Goal: Transaction & Acquisition: Obtain resource

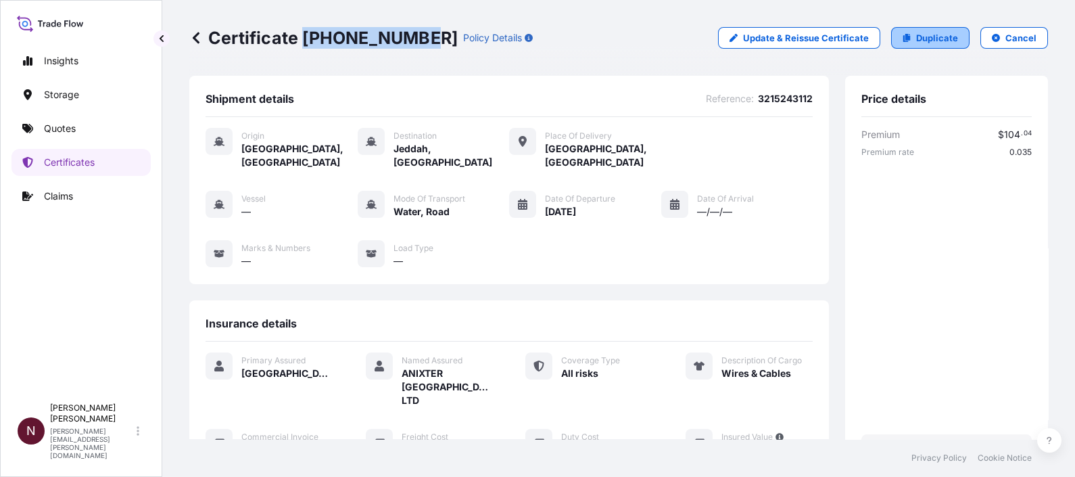
click at [916, 41] on p "Duplicate" at bounding box center [937, 38] width 42 height 14
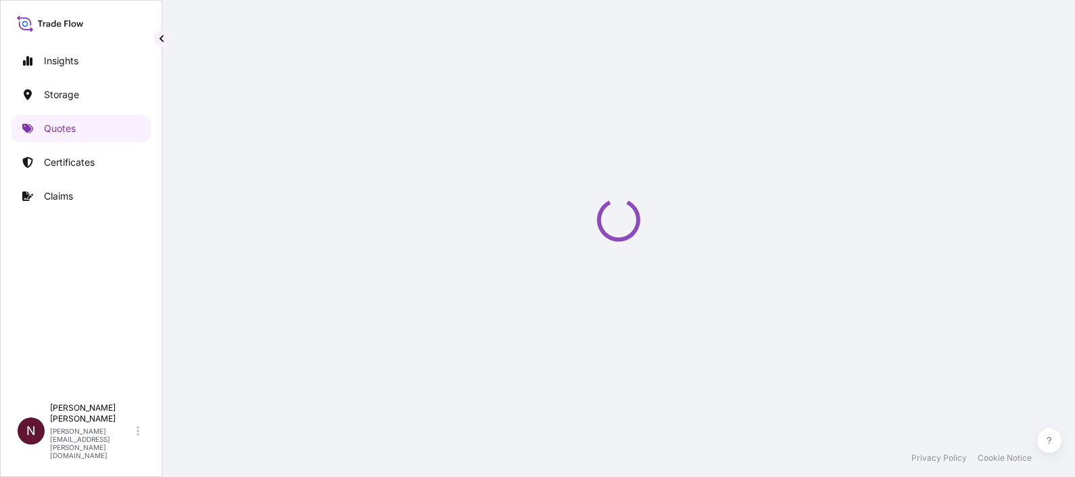
select select "Water"
select select "Road / [GEOGRAPHIC_DATA]"
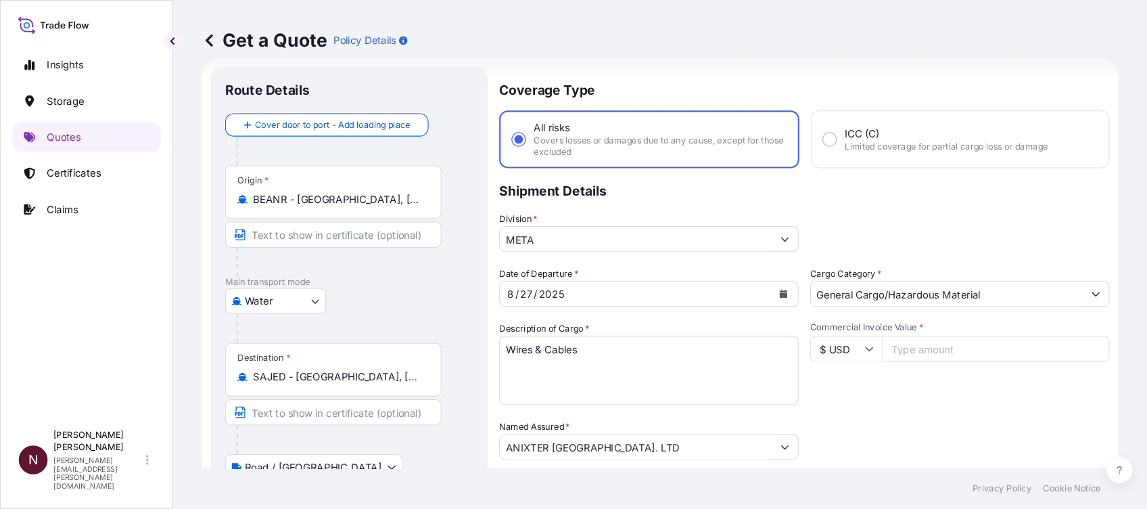
scroll to position [22, 0]
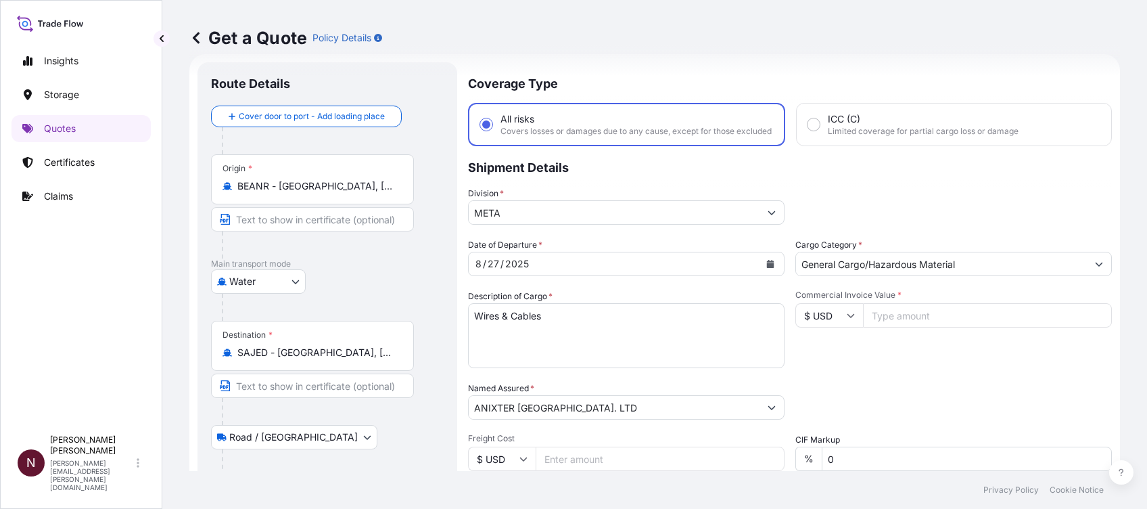
click at [766, 268] on icon "Calendar" at bounding box center [770, 264] width 8 height 8
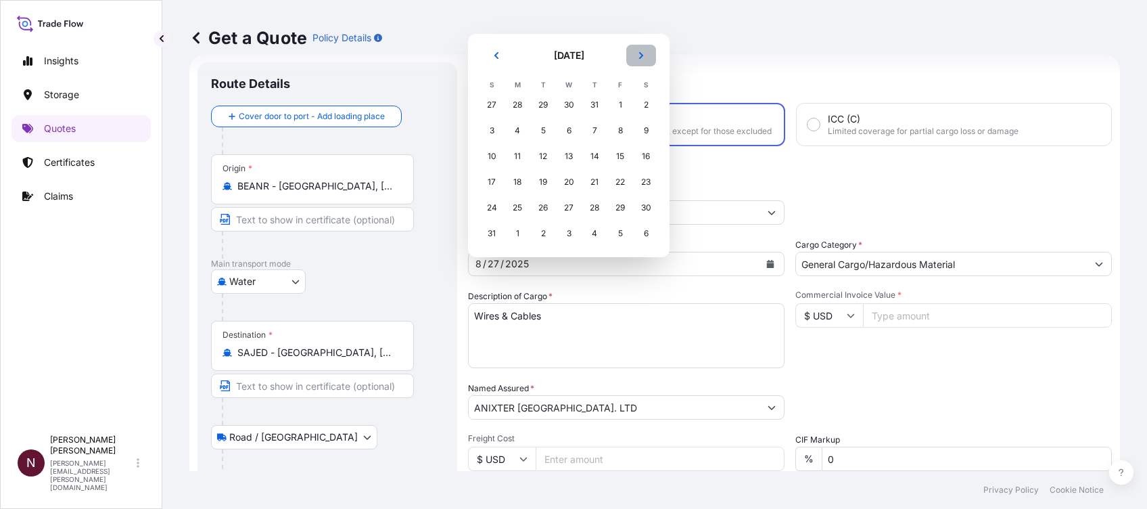
click at [642, 50] on button "Next" at bounding box center [641, 56] width 30 height 22
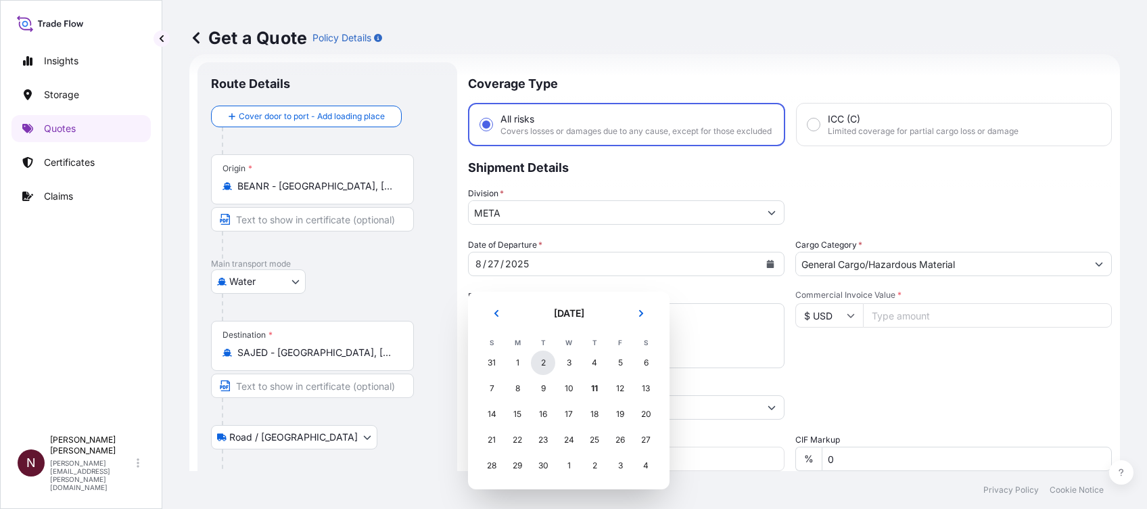
click at [541, 362] on div "2" at bounding box center [543, 362] width 24 height 24
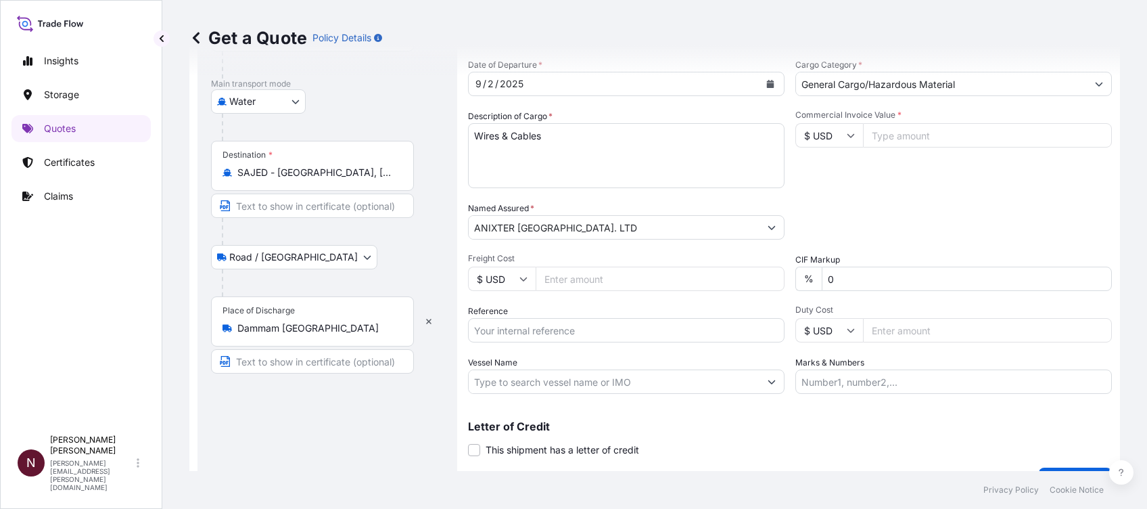
scroll to position [112, 0]
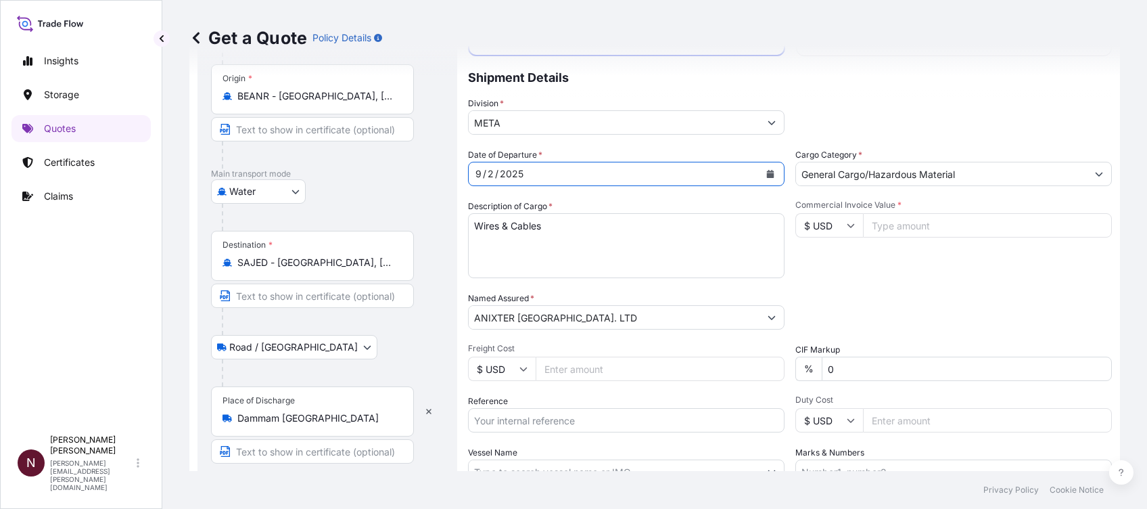
click at [885, 233] on input "Commercial Invoice Value *" at bounding box center [987, 225] width 249 height 24
paste input "363560"
type input "363560"
click at [866, 300] on div "Date of Departure * [DATE] Cargo Category * General Cargo/Hazardous Material De…" at bounding box center [790, 315] width 644 height 335
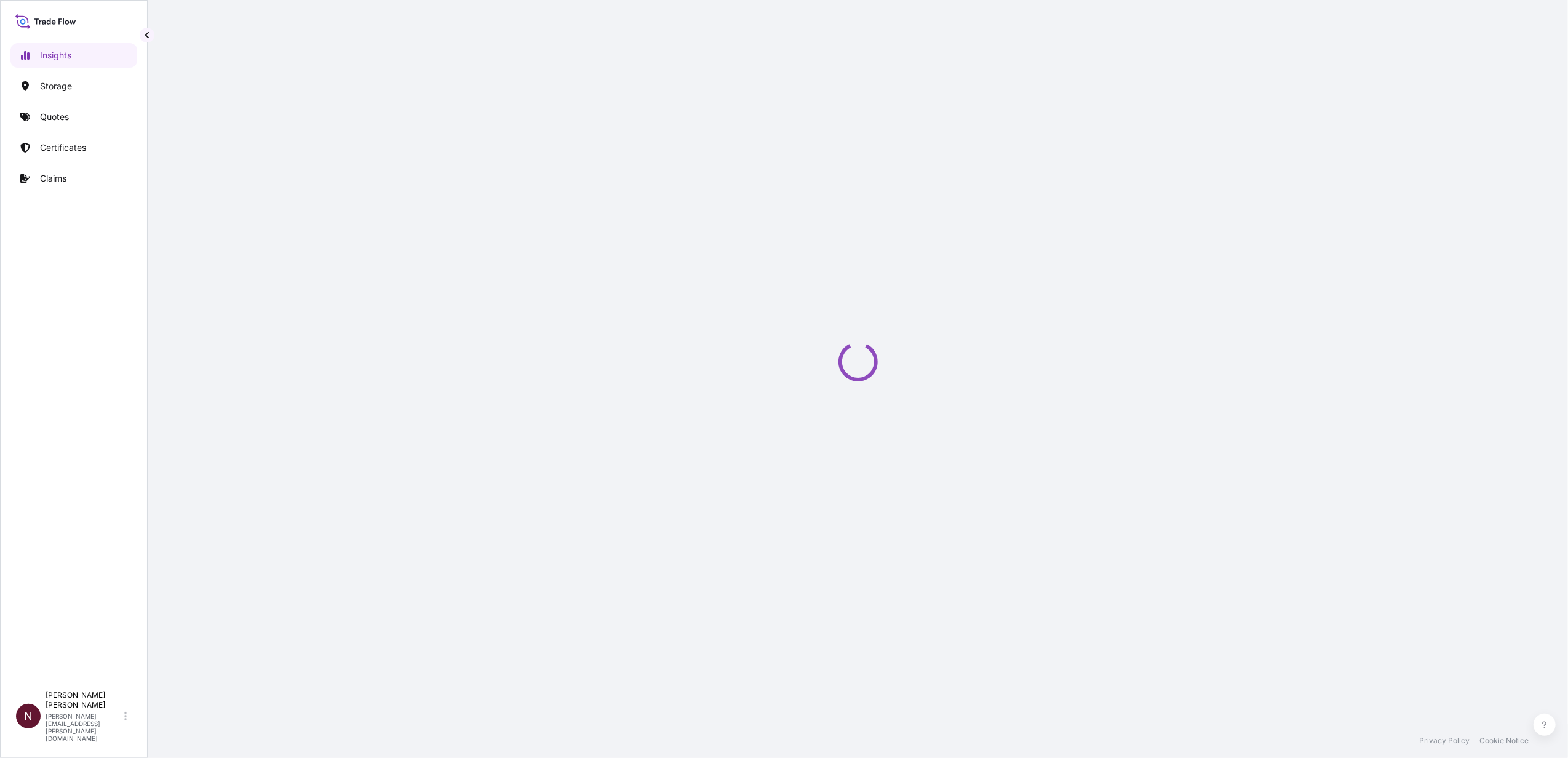
select select "2025"
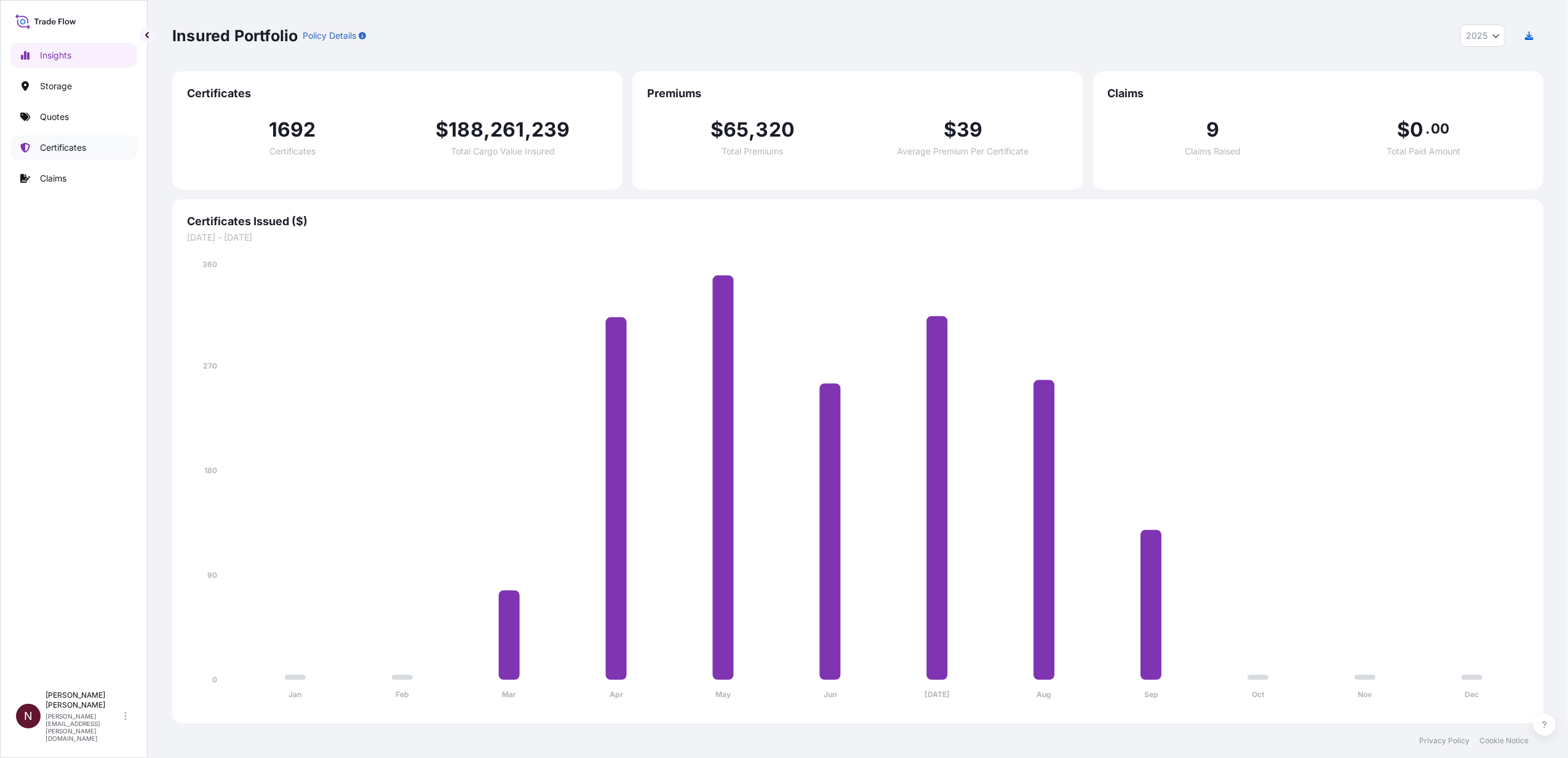
click at [83, 151] on p "Certificates" at bounding box center [63, 148] width 46 height 13
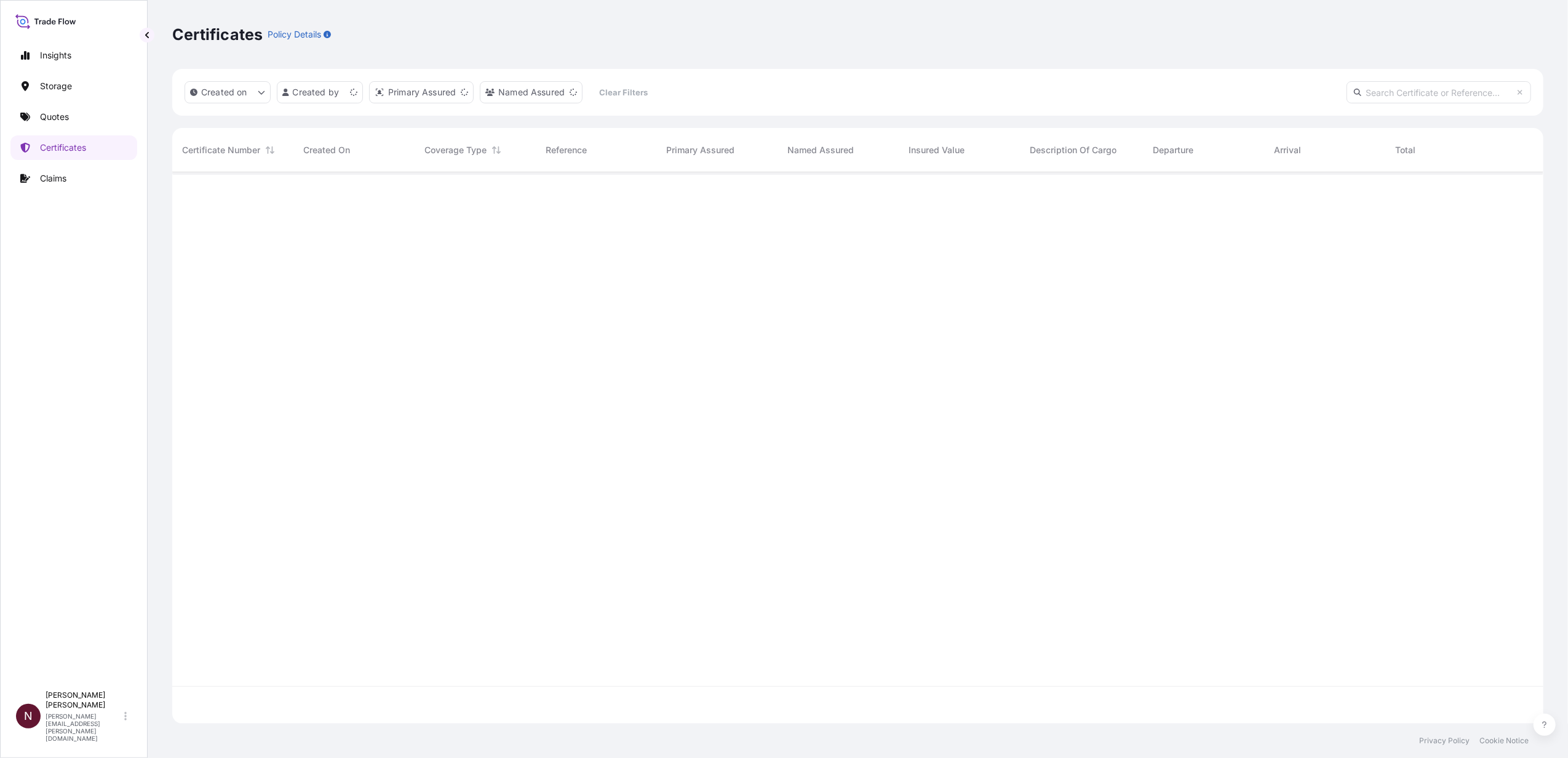
scroll to position [545, 1359]
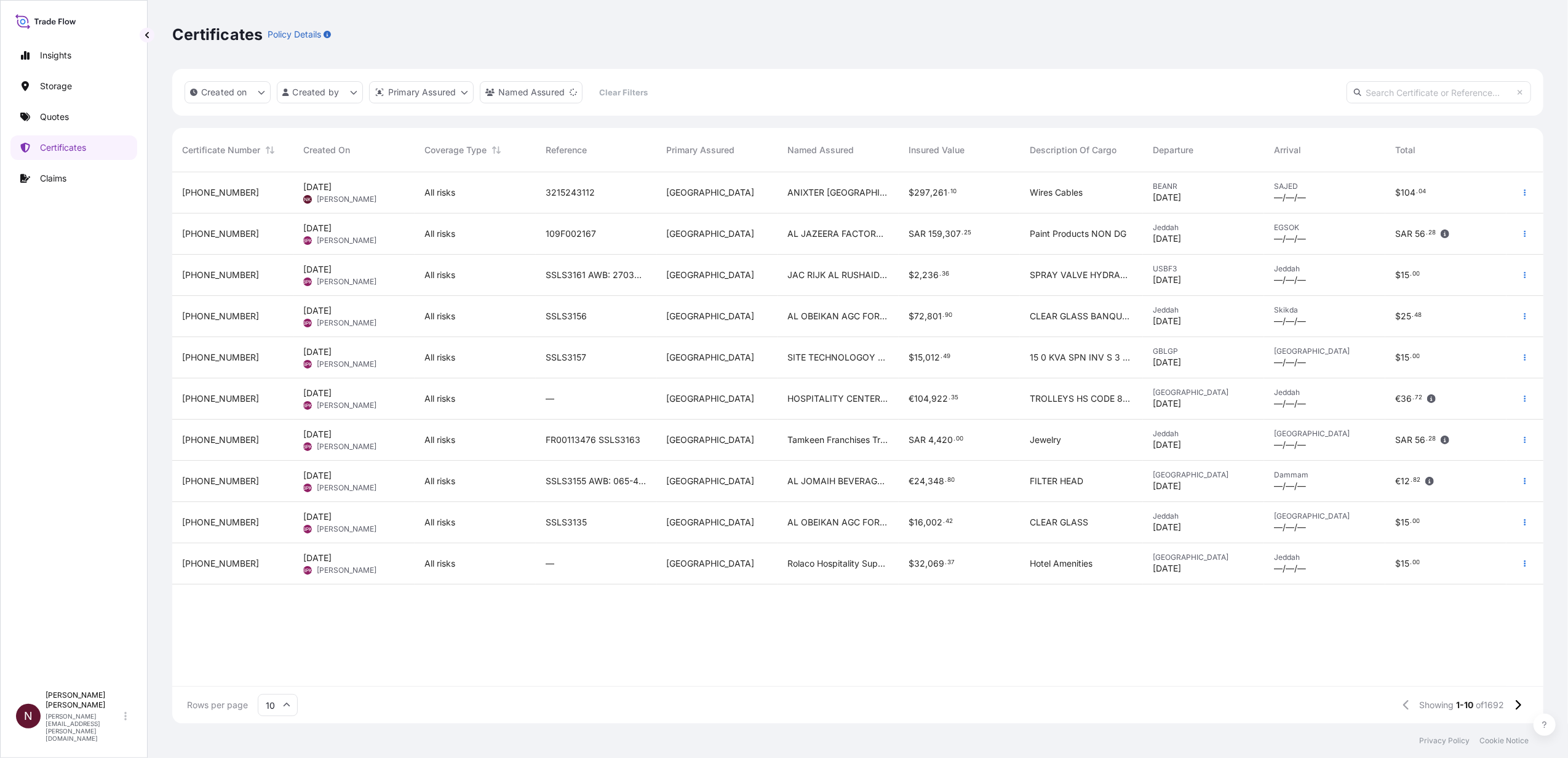
click at [325, 199] on span "Nuhman Kaleel" at bounding box center [347, 199] width 60 height 10
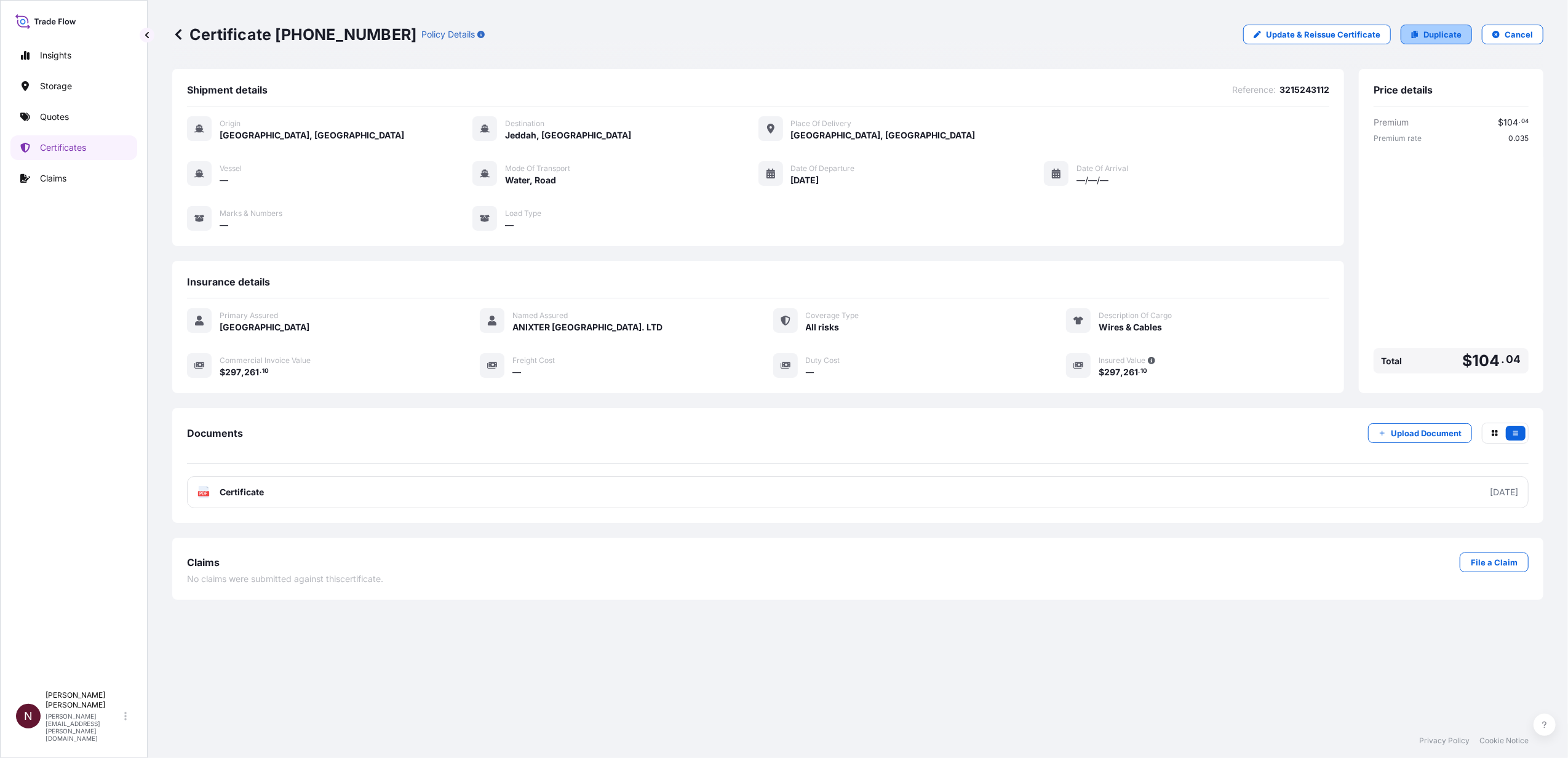
click at [1421, 37] on link "Duplicate" at bounding box center [1436, 35] width 71 height 20
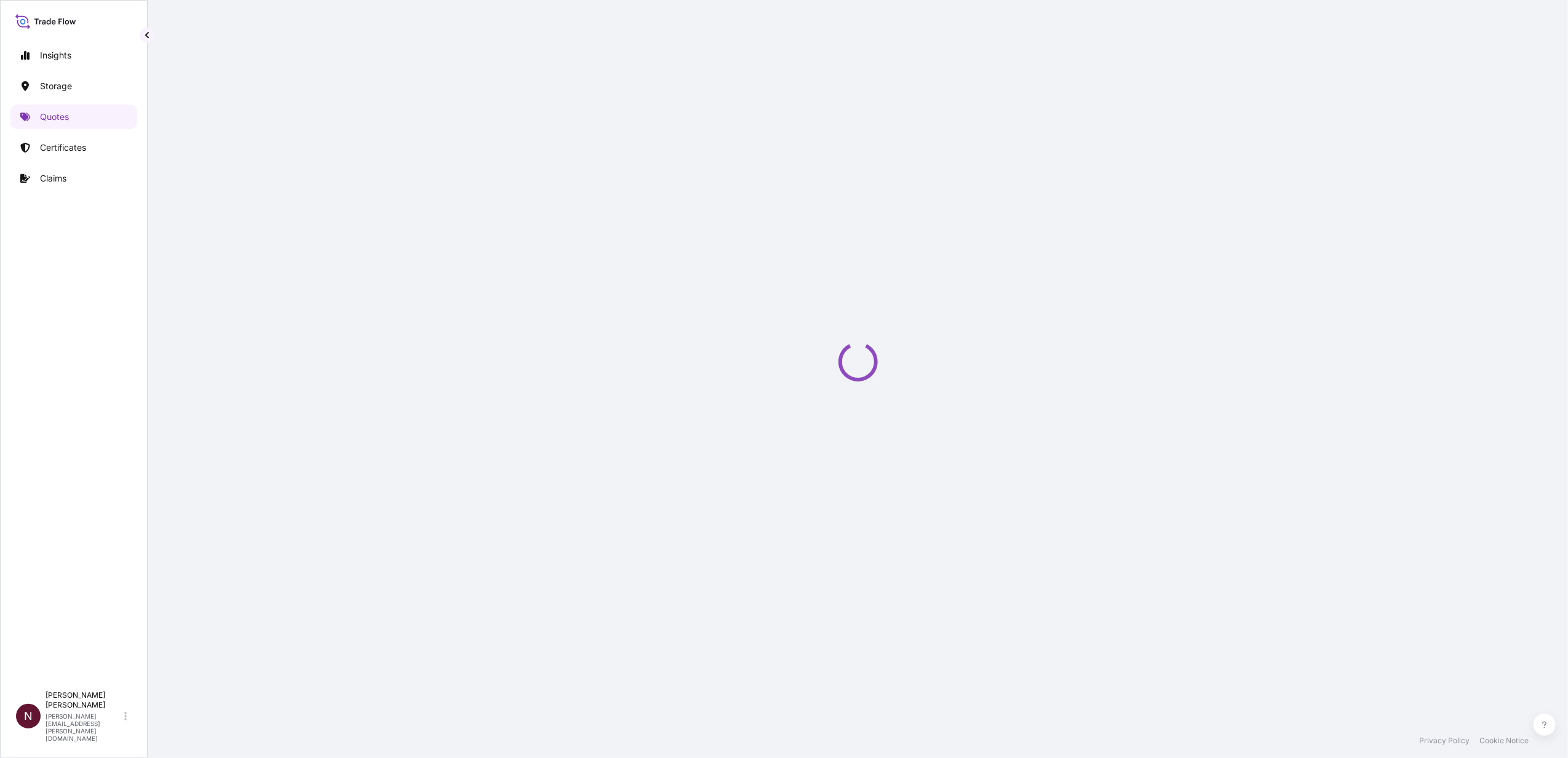
select select "Water"
select select "Road / [GEOGRAPHIC_DATA]"
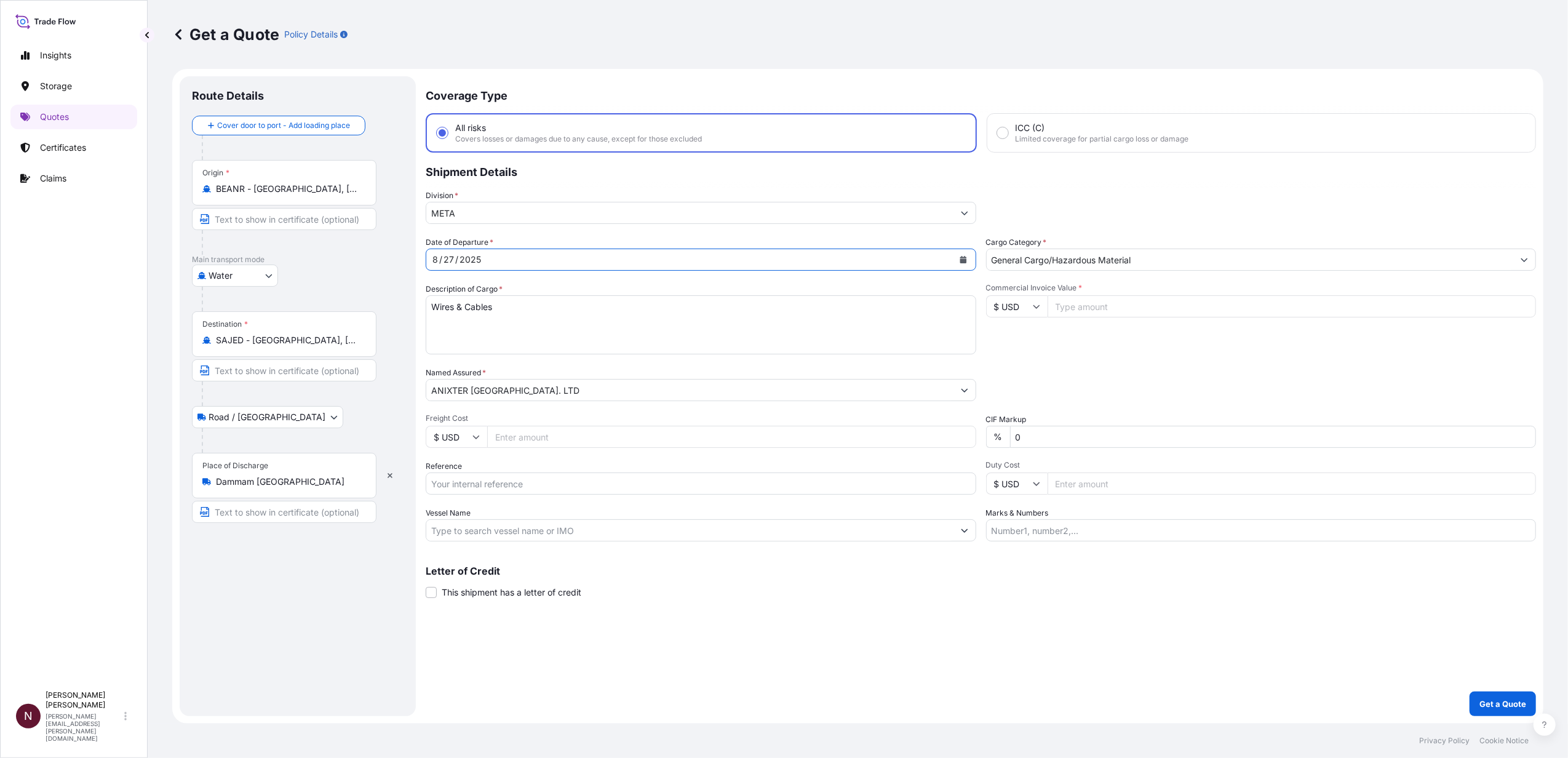
click at [960, 263] on button "Calendar" at bounding box center [963, 260] width 20 height 20
click at [583, 304] on header "[DATE]" at bounding box center [518, 298] width 164 height 29
click at [583, 289] on button "Next" at bounding box center [583, 294] width 27 height 20
click at [495, 339] on div "2" at bounding box center [494, 339] width 22 height 22
click at [1071, 308] on input "Commercial Invoice Value *" at bounding box center [1292, 307] width 489 height 22
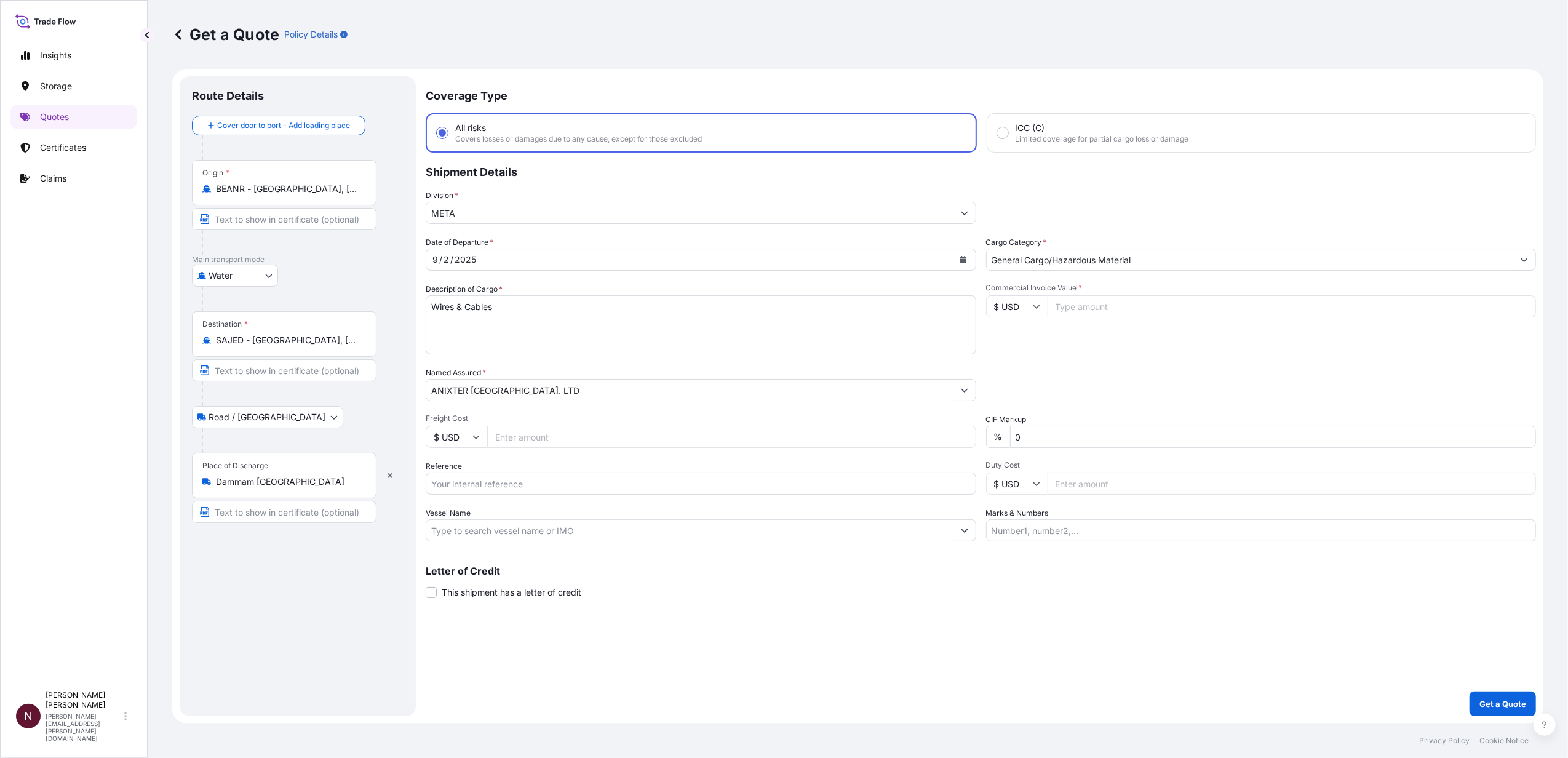
paste input "259145.99"
type input "259145.99"
drag, startPoint x: 1029, startPoint y: 438, endPoint x: 978, endPoint y: 436, distance: 51.0
click at [978, 436] on div "Date of Departure * 9 / 2 / 2025 Cargo Category * General Cargo/Hazardous Mater…" at bounding box center [980, 389] width 1111 height 305
type input "0"
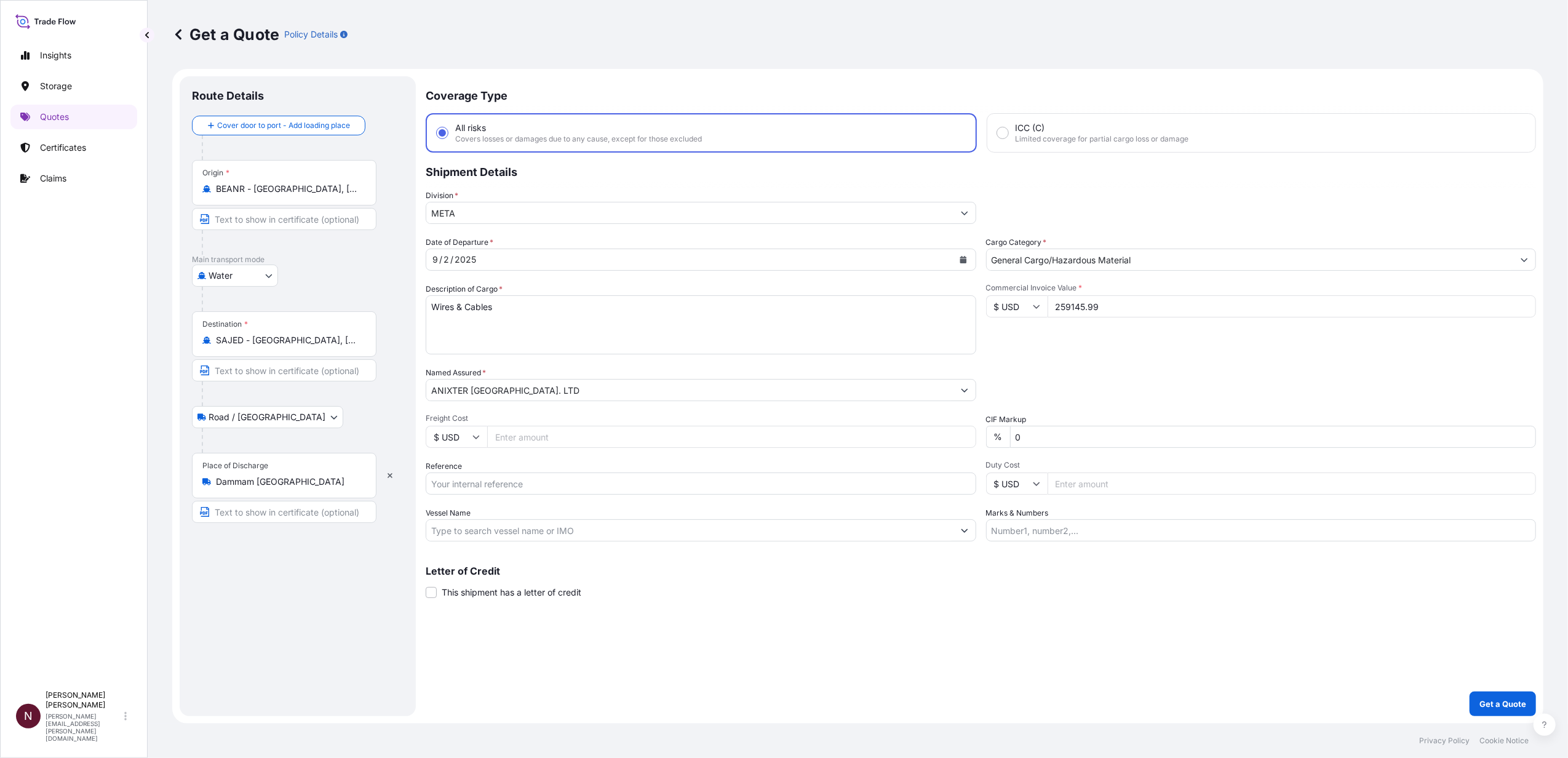
click at [506, 484] on input "Reference" at bounding box center [700, 483] width 550 height 22
paste input "3215243162"
type input "3215243162"
click at [877, 616] on div "Coverage Type All risks Covers losses or damages due to any cause, except for t…" at bounding box center [980, 396] width 1111 height 640
click at [1512, 707] on p "Get a Quote" at bounding box center [1502, 704] width 46 height 13
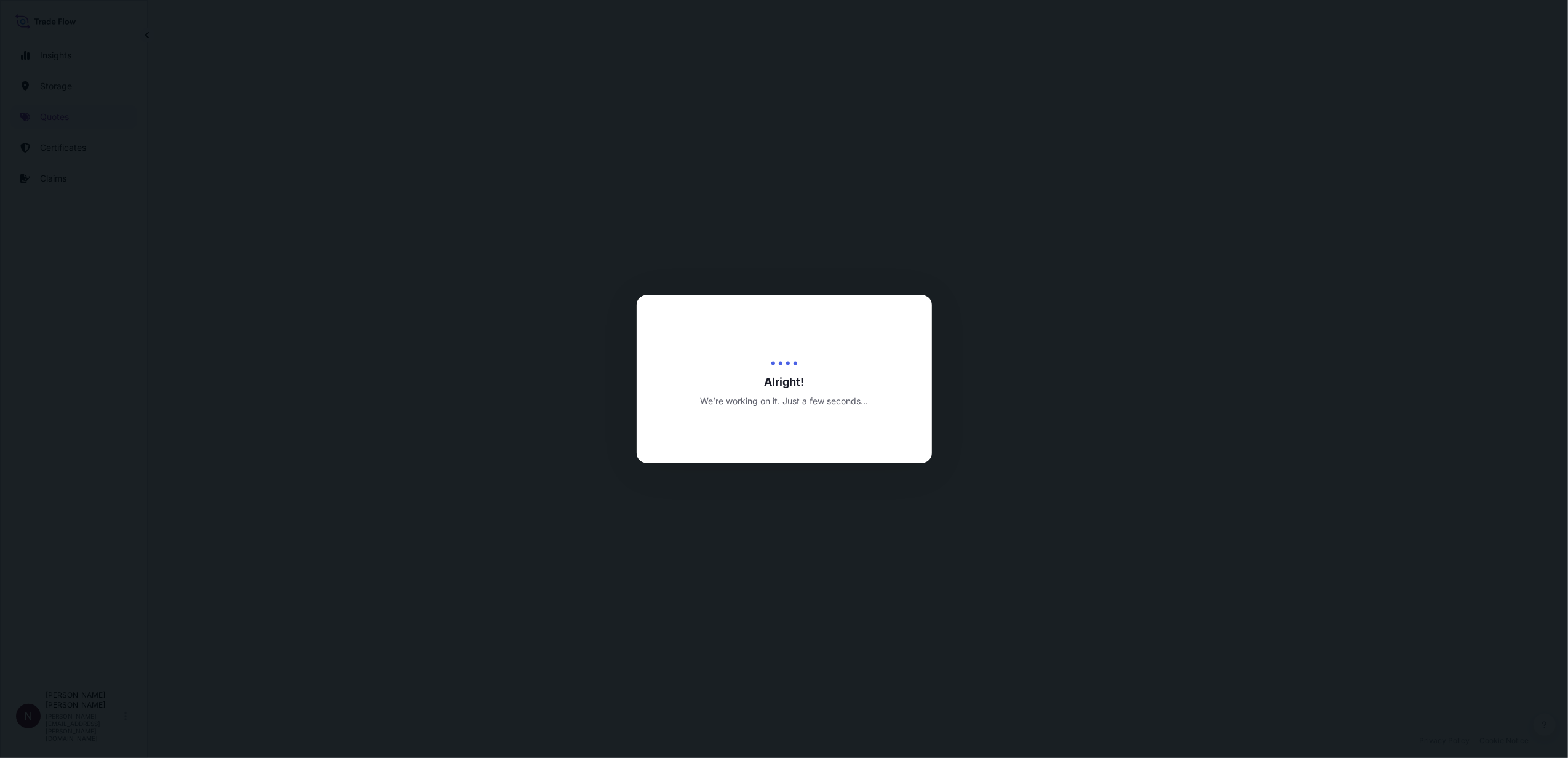
select select "Water"
select select "Road / [GEOGRAPHIC_DATA]"
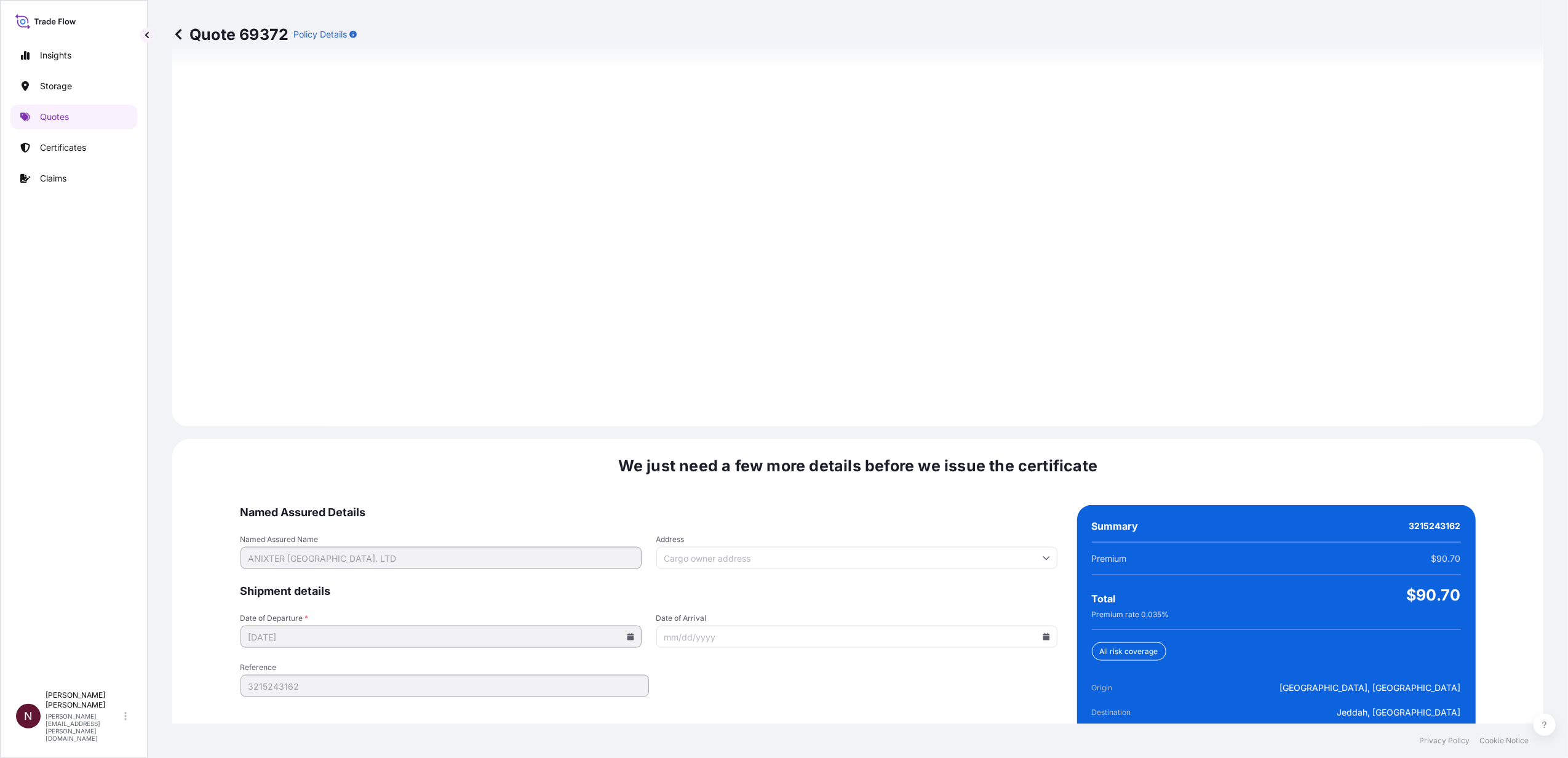
scroll to position [1612, 0]
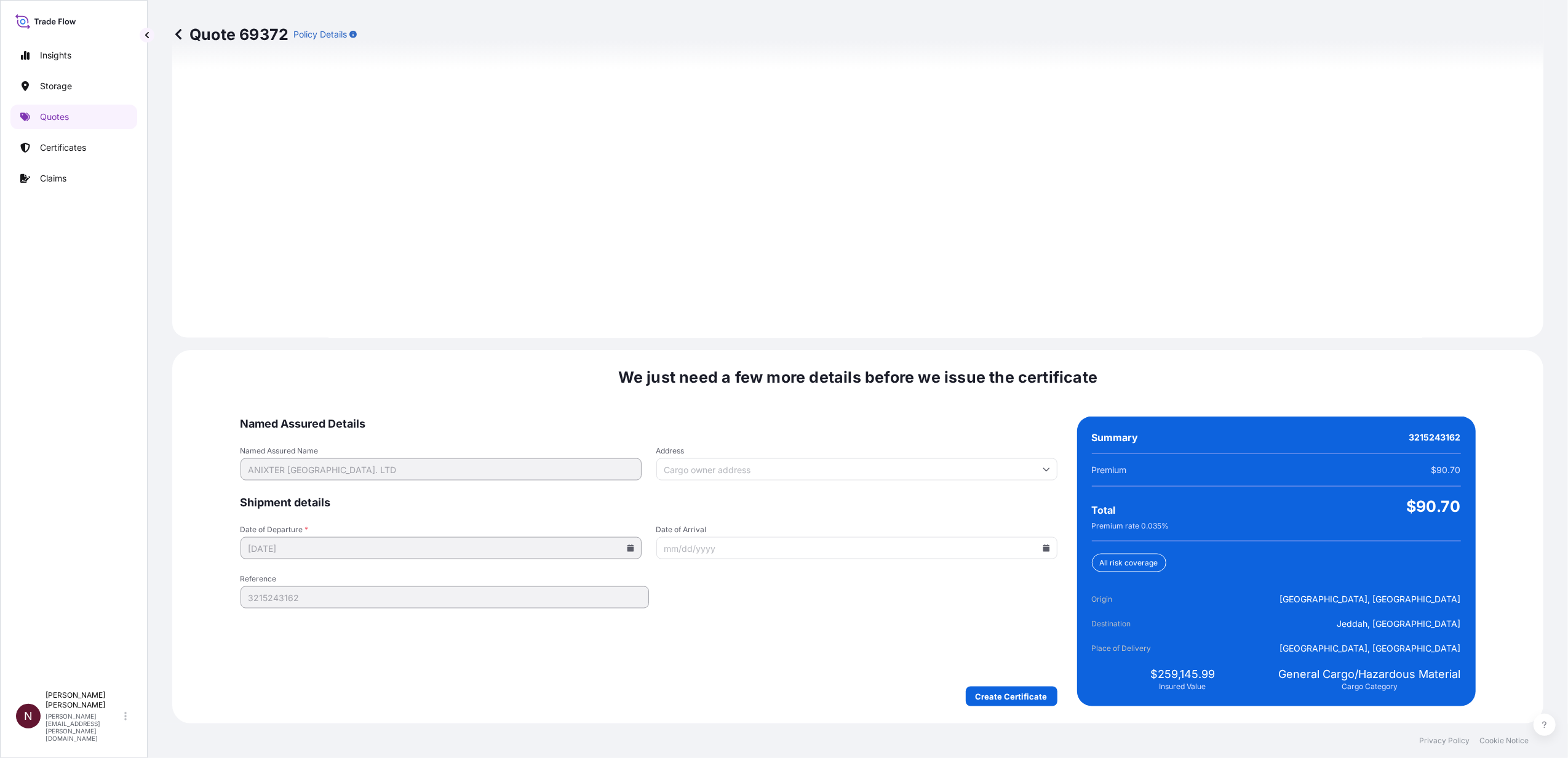
click at [1009, 685] on form "Named Assured Details Named Assured Name ANIXTER SAUDI CO. LTD Address Shipment…" at bounding box center [648, 561] width 817 height 290
click at [879, 739] on footer "Privacy Policy Cookie Notice" at bounding box center [857, 741] width 1420 height 35
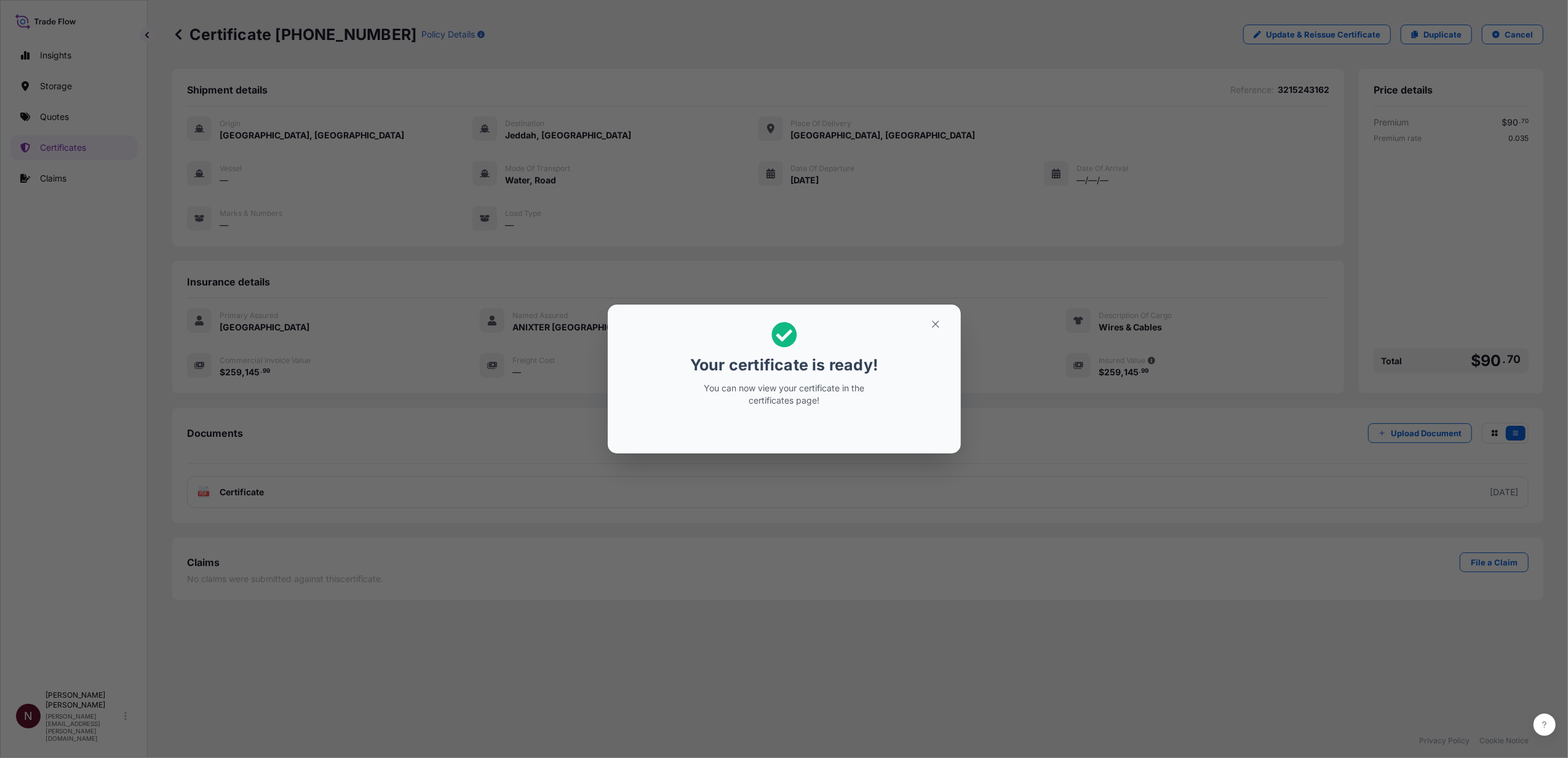
click at [505, 741] on div "Your certificate is ready! You can now view your certificate in the certificate…" at bounding box center [784, 379] width 1568 height 758
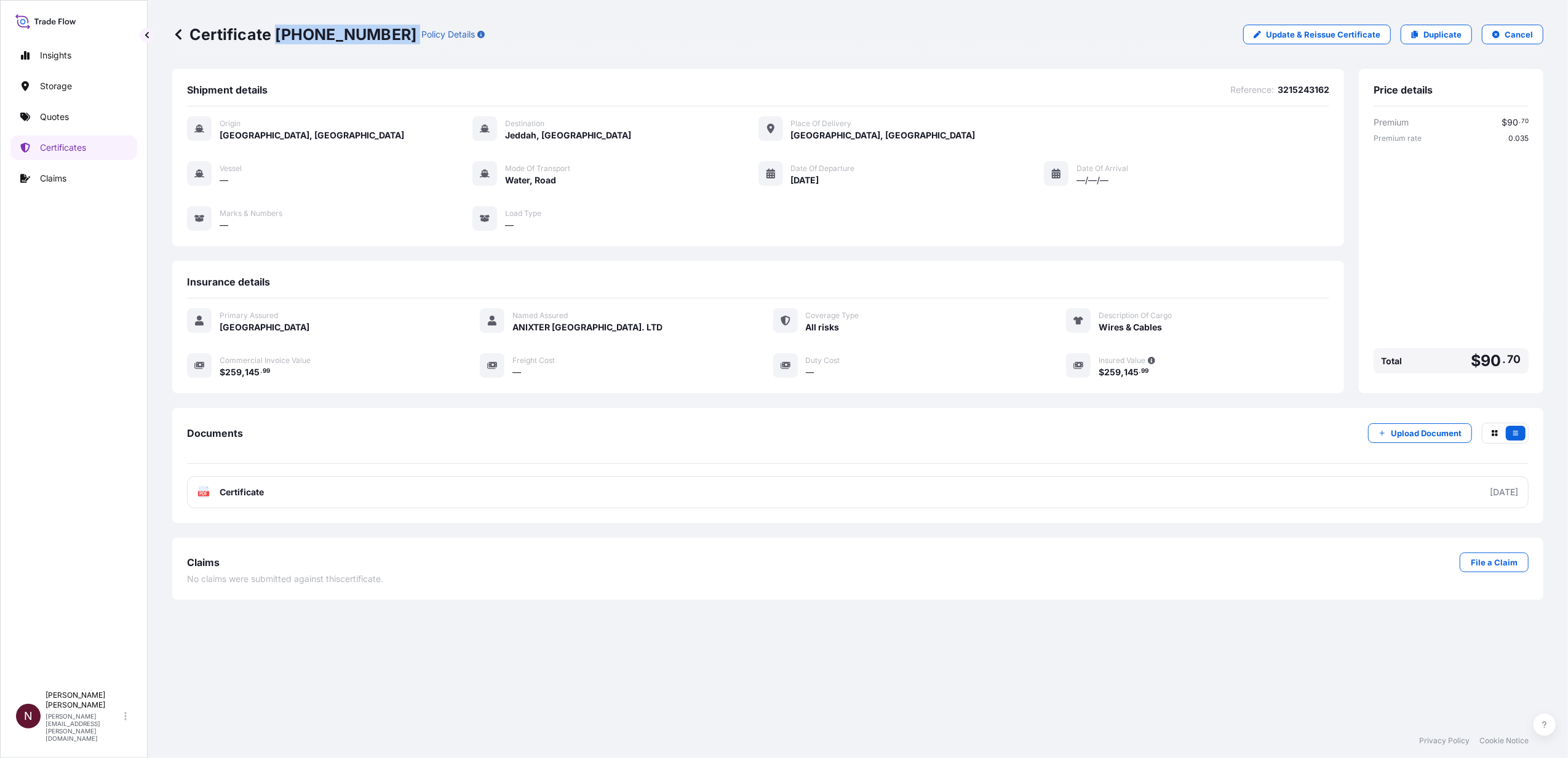
drag, startPoint x: 276, startPoint y: 31, endPoint x: 382, endPoint y: 32, distance: 106.0
click at [382, 32] on div "Certificate 31614-1802-1 Policy Details" at bounding box center [328, 35] width 313 height 20
copy p "31614-1802-1"
drag, startPoint x: 1472, startPoint y: 263, endPoint x: 1452, endPoint y: 267, distance: 20.4
click at [1470, 263] on div "Premium $ 90 . 70 Premium rate 0.035 Total $ 90 . 70" at bounding box center [1451, 248] width 155 height 262
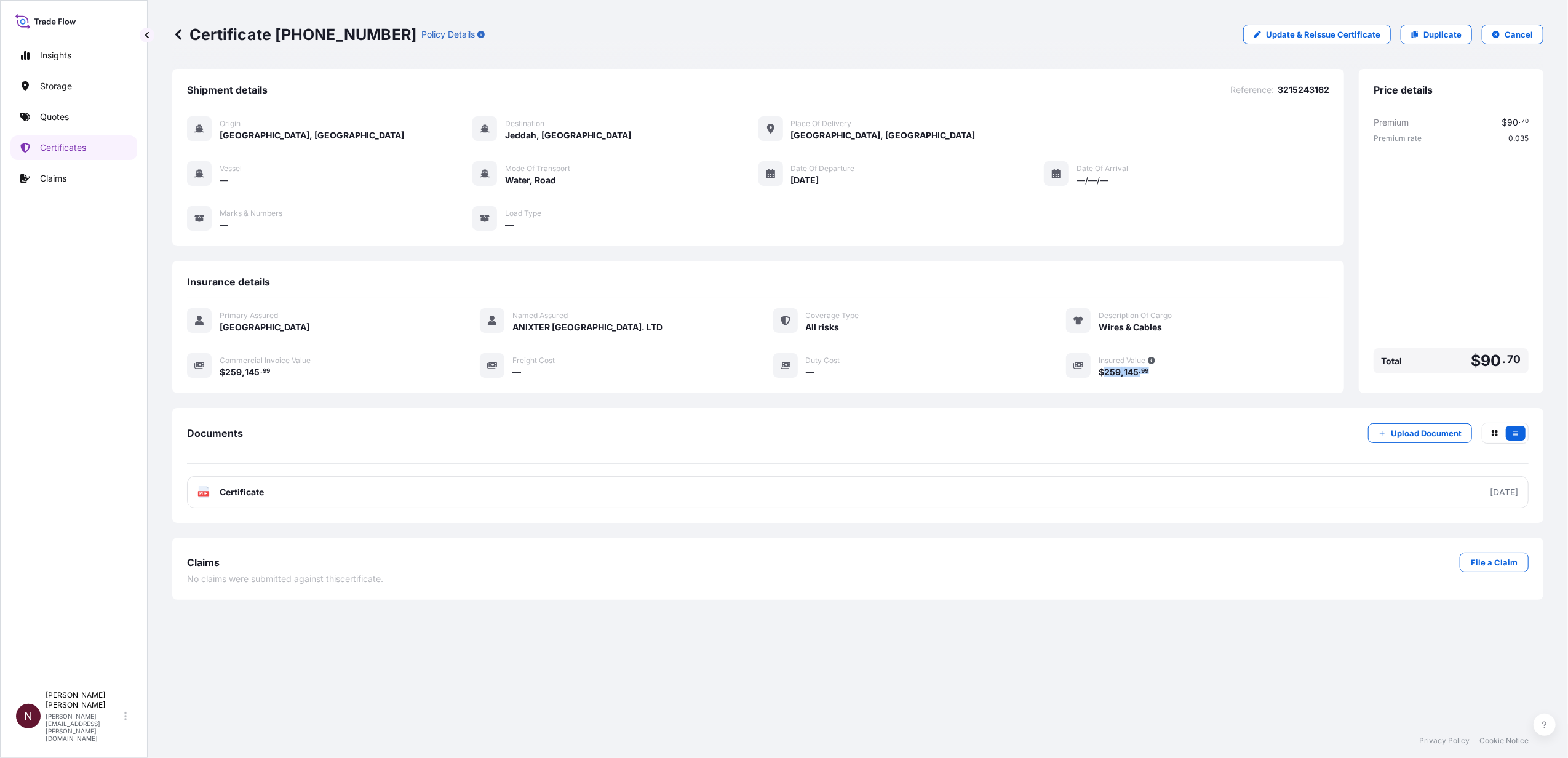
drag, startPoint x: 1106, startPoint y: 374, endPoint x: 1148, endPoint y: 374, distance: 42.0
click at [1148, 374] on span "$ 259 , 145 . 99" at bounding box center [1123, 371] width 50 height 8
copy span "259 , 145 . 99"
click at [709, 707] on div "Shipment details Reference : 3215243162 Origin Antwerpen, Belgium Destination J…" at bounding box center [857, 397] width 1371 height 655
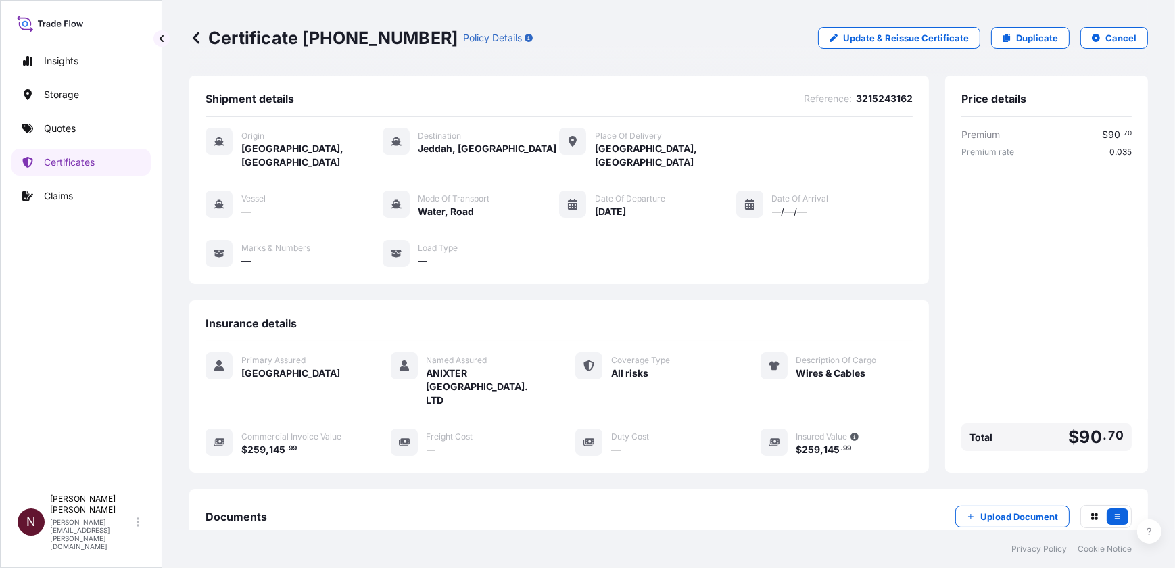
click at [1057, 174] on div "Premium $ 90 . 70 Premium rate 0.035 Total $ 90 . 70" at bounding box center [1047, 292] width 170 height 329
click at [509, 300] on div "Insurance details Primary Assured Saudi Arabia Named Assured ANIXTER SAUDI CO. …" at bounding box center [559, 386] width 740 height 172
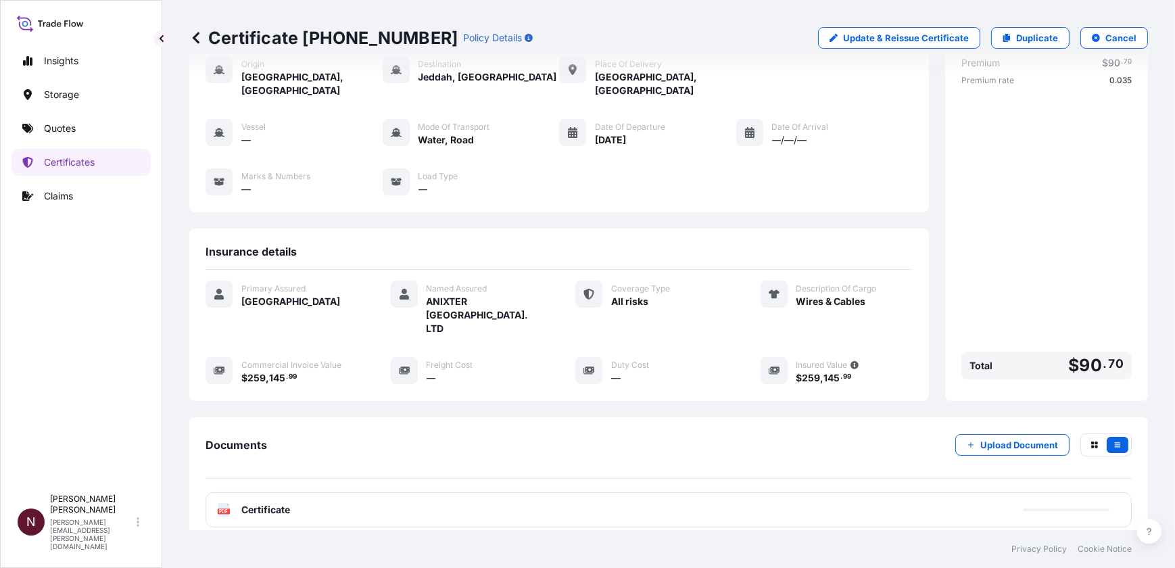
scroll to position [128, 0]
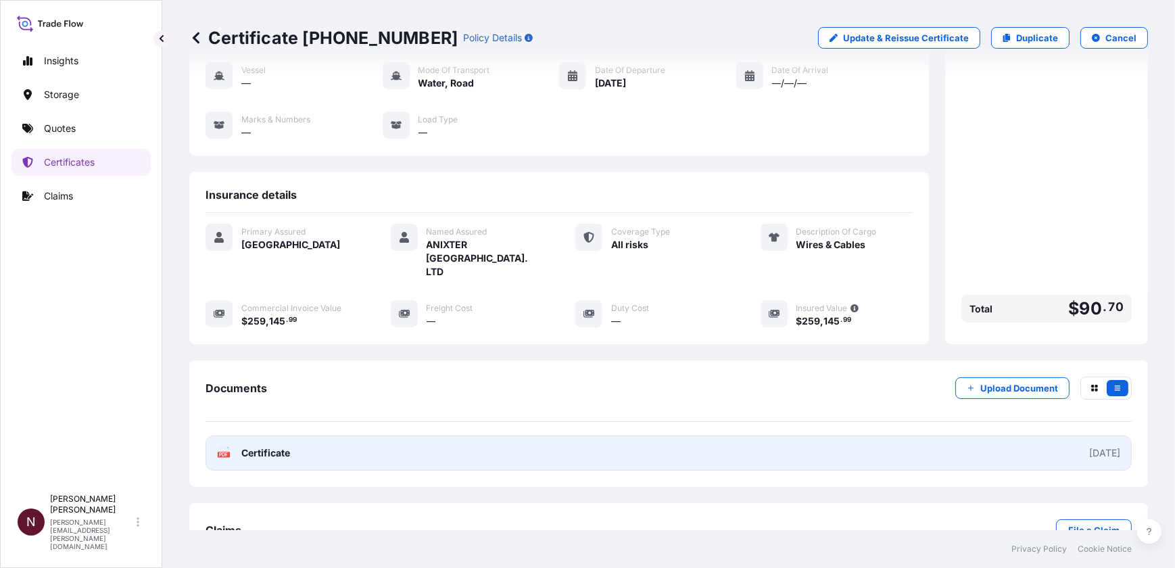
click at [1059, 435] on link "PDF Certificate 2025-09-11" at bounding box center [669, 452] width 926 height 35
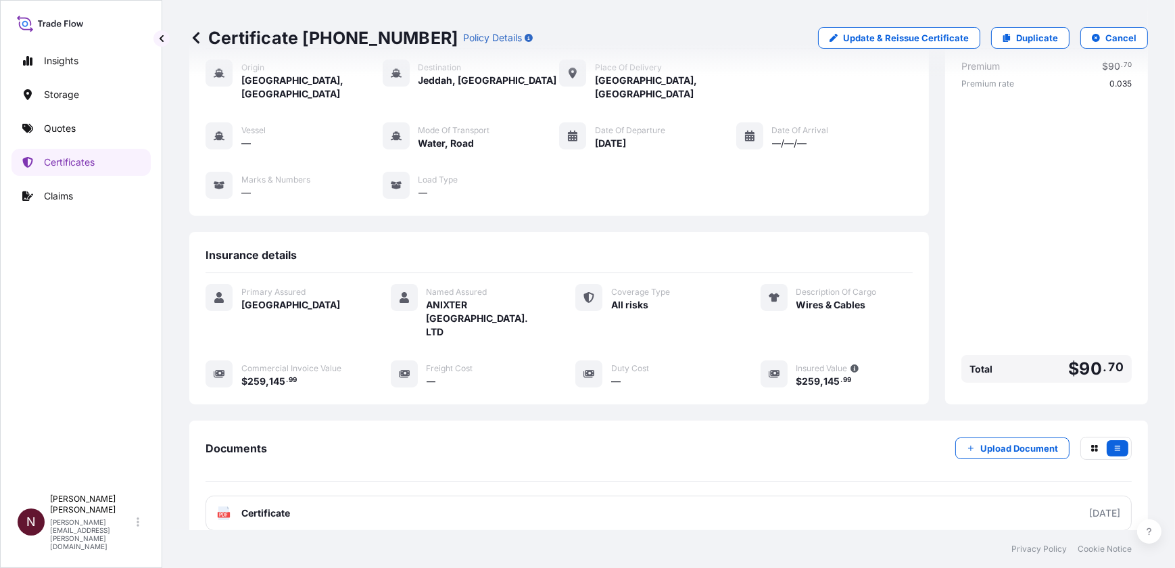
scroll to position [5, 0]
